Goal: Task Accomplishment & Management: Use online tool/utility

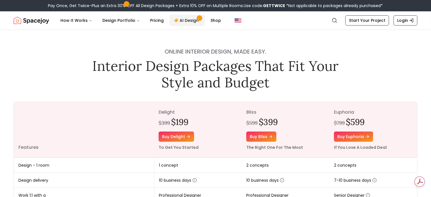
click at [178, 23] on link "AI Design" at bounding box center [186, 20] width 35 height 11
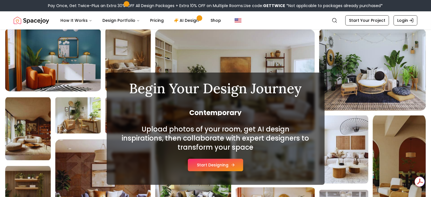
click at [217, 164] on button "Start Designing" at bounding box center [215, 165] width 55 height 12
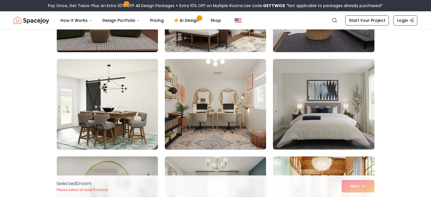
scroll to position [123, 0]
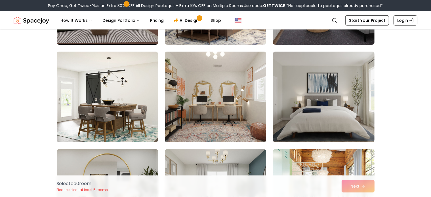
click at [225, 115] on img at bounding box center [215, 96] width 106 height 95
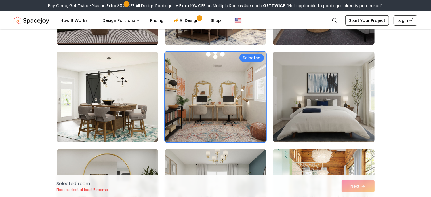
click at [241, 85] on img at bounding box center [215, 96] width 106 height 95
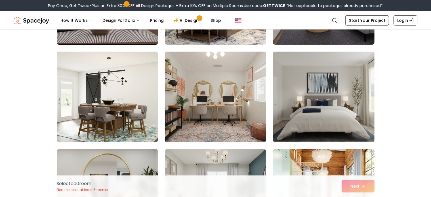
click at [241, 85] on img at bounding box center [215, 96] width 106 height 95
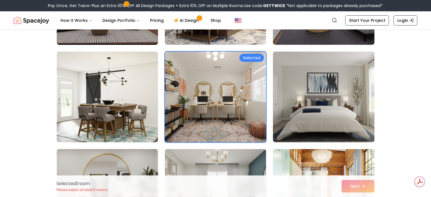
scroll to position [0, 0]
click at [360, 185] on div "Selected 1 room Please select at least 5 rooms Next" at bounding box center [215, 187] width 327 height 22
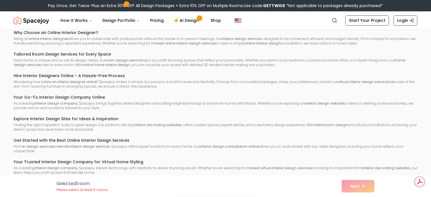
scroll to position [3603, 0]
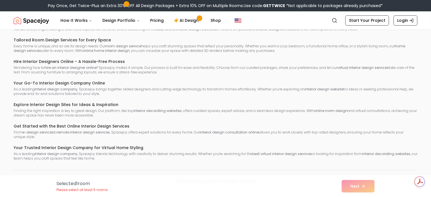
click at [357, 187] on div "Selected 1 room Please select at least 5 rooms Next" at bounding box center [215, 187] width 327 height 22
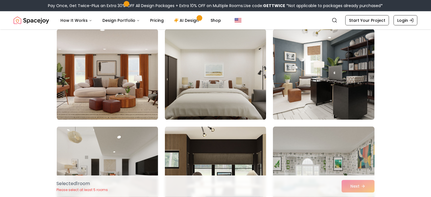
scroll to position [3072, 0]
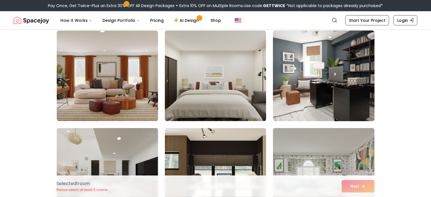
click at [327, 96] on img at bounding box center [323, 75] width 106 height 95
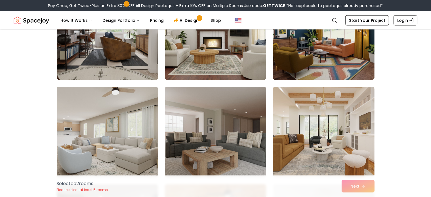
scroll to position [2695, 0]
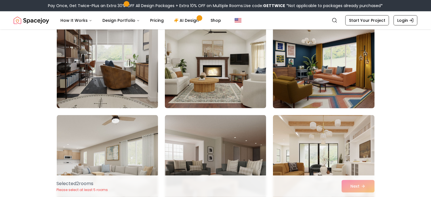
click at [300, 70] on img at bounding box center [323, 62] width 106 height 95
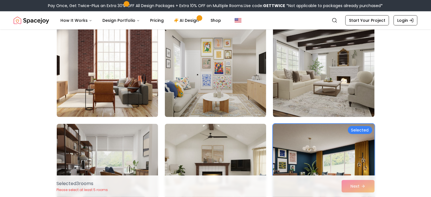
scroll to position [2588, 0]
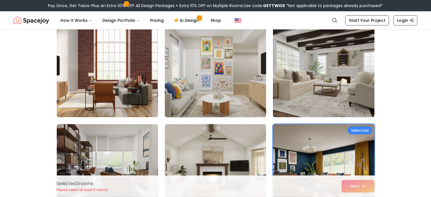
click at [228, 76] on img at bounding box center [215, 71] width 106 height 95
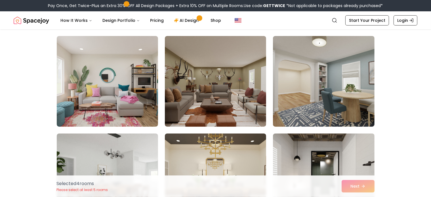
scroll to position [2286, 0]
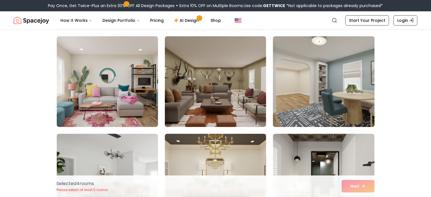
click at [295, 75] on img at bounding box center [323, 81] width 106 height 95
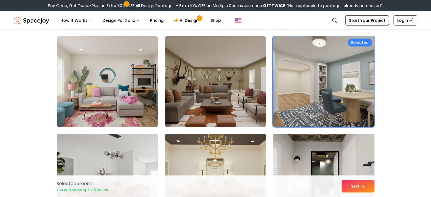
scroll to position [0, 0]
click at [356, 181] on button "Next" at bounding box center [358, 186] width 33 height 12
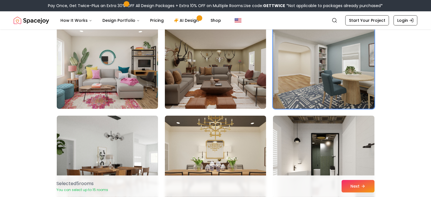
scroll to position [2286, 0]
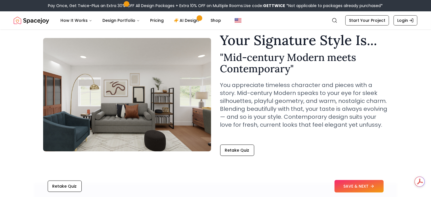
scroll to position [20, 0]
